Goal: Task Accomplishment & Management: Manage account settings

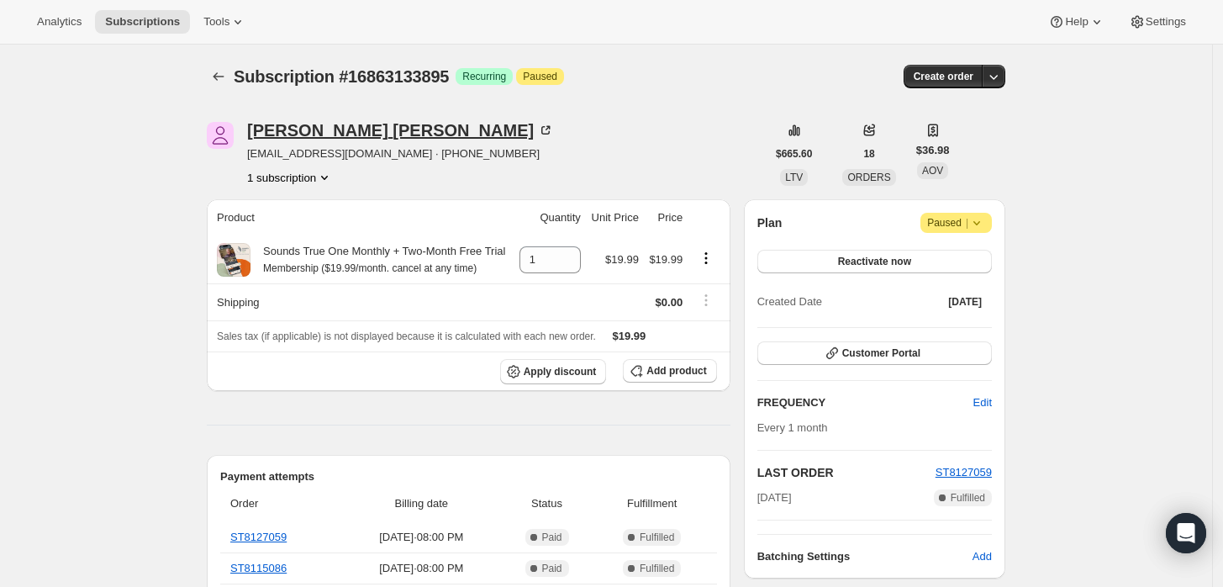
click at [272, 138] on div "Kathleen Kiggens" at bounding box center [400, 130] width 307 height 17
click at [977, 228] on icon at bounding box center [976, 222] width 17 height 17
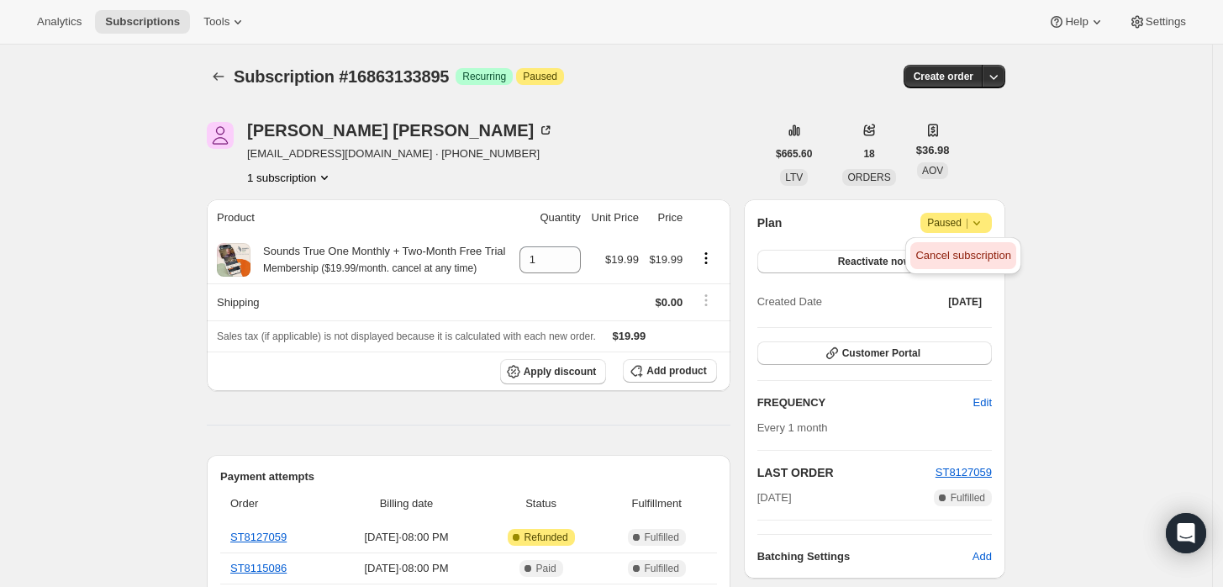
click at [922, 253] on span "Cancel subscription" at bounding box center [962, 255] width 95 height 13
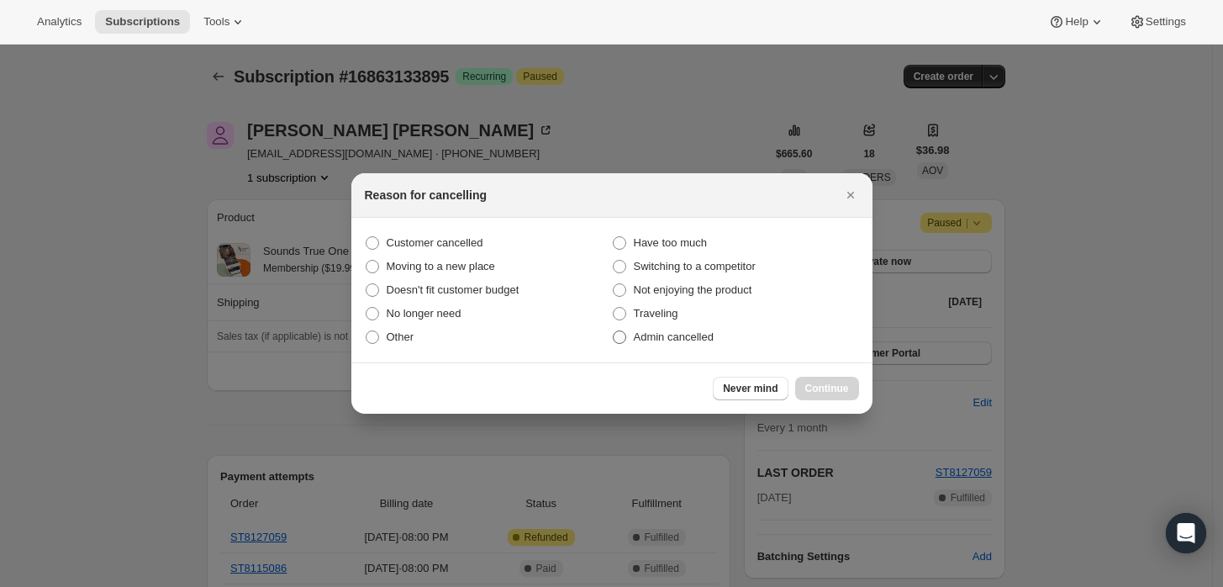
click at [675, 338] on span "Admin cancelled" at bounding box center [674, 336] width 80 height 13
click at [613, 331] on input "Admin cancelled" at bounding box center [613, 330] width 1 height 1
radio input "true"
click at [827, 390] on span "Continue" at bounding box center [827, 388] width 44 height 13
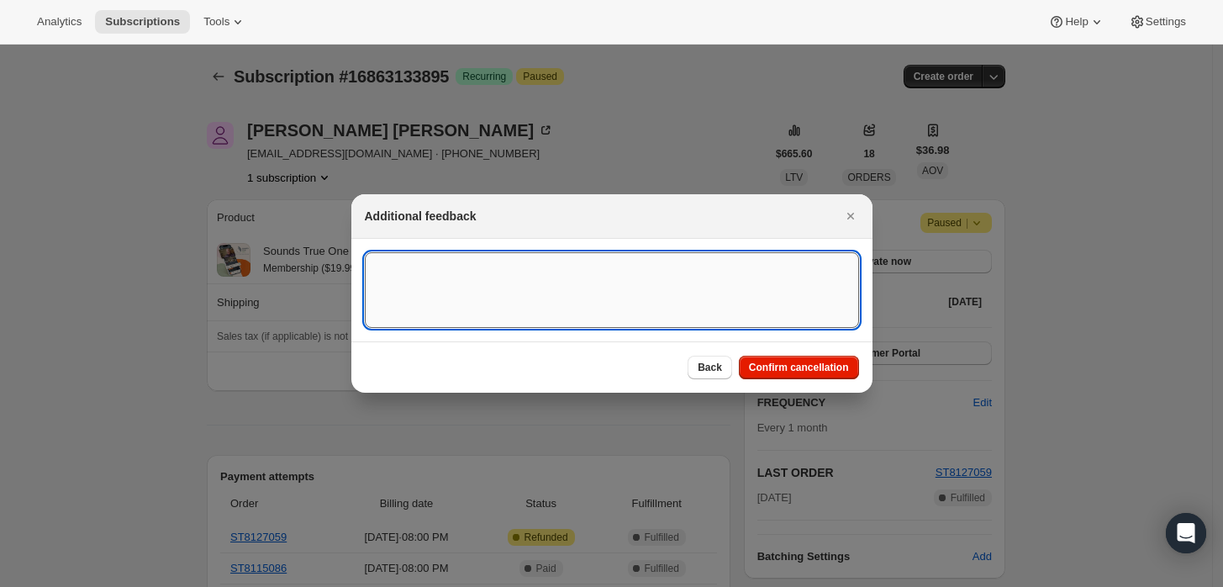
click at [634, 293] on textarea ":rbj:" at bounding box center [612, 290] width 494 height 76
type textarea "Customer requested cancellation and refund."
click at [772, 366] on span "Confirm cancellation" at bounding box center [799, 366] width 100 height 13
